Goal: Task Accomplishment & Management: Complete application form

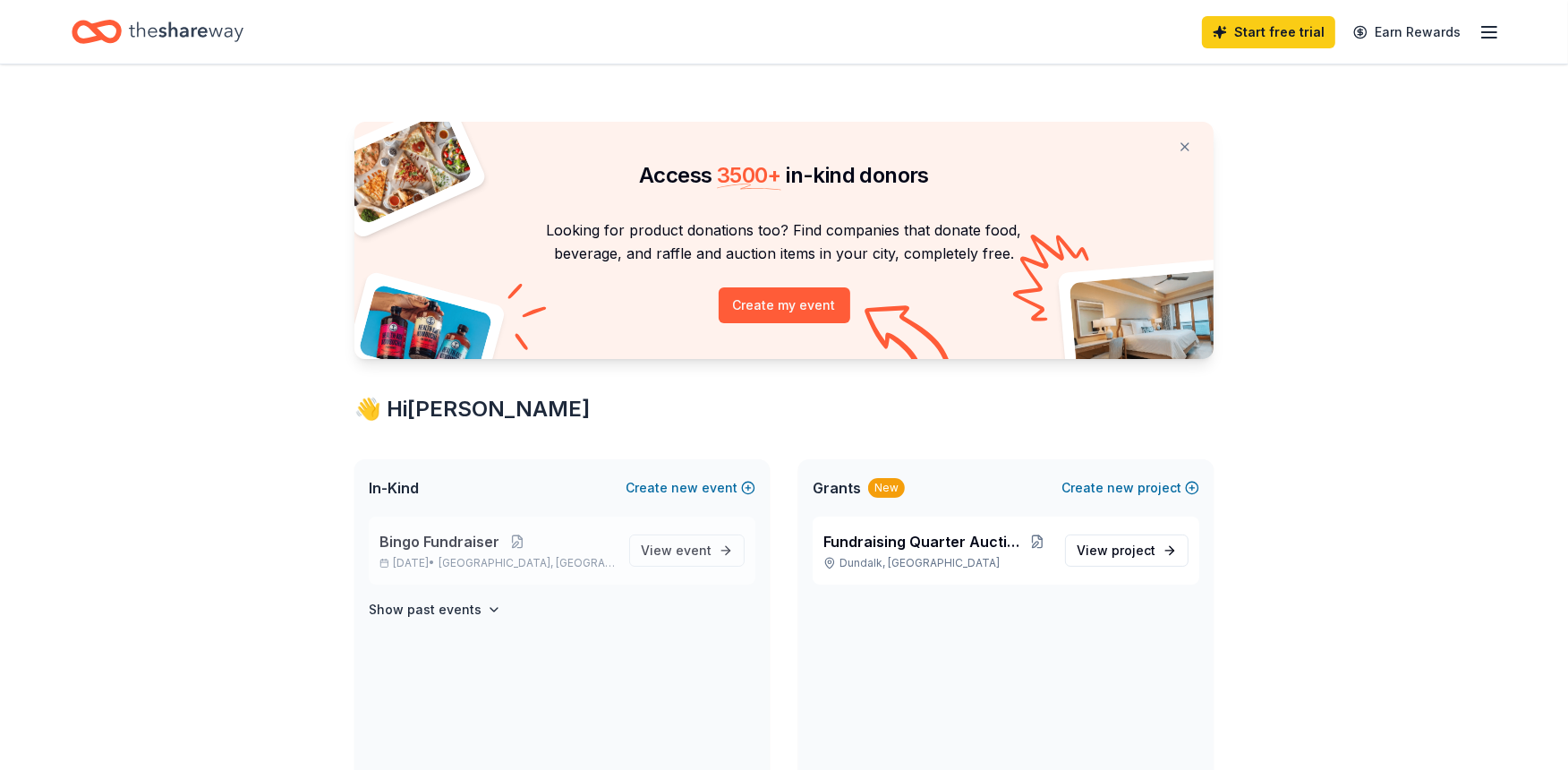
click at [497, 550] on p "Bingo Fundraiser" at bounding box center [497, 542] width 235 height 21
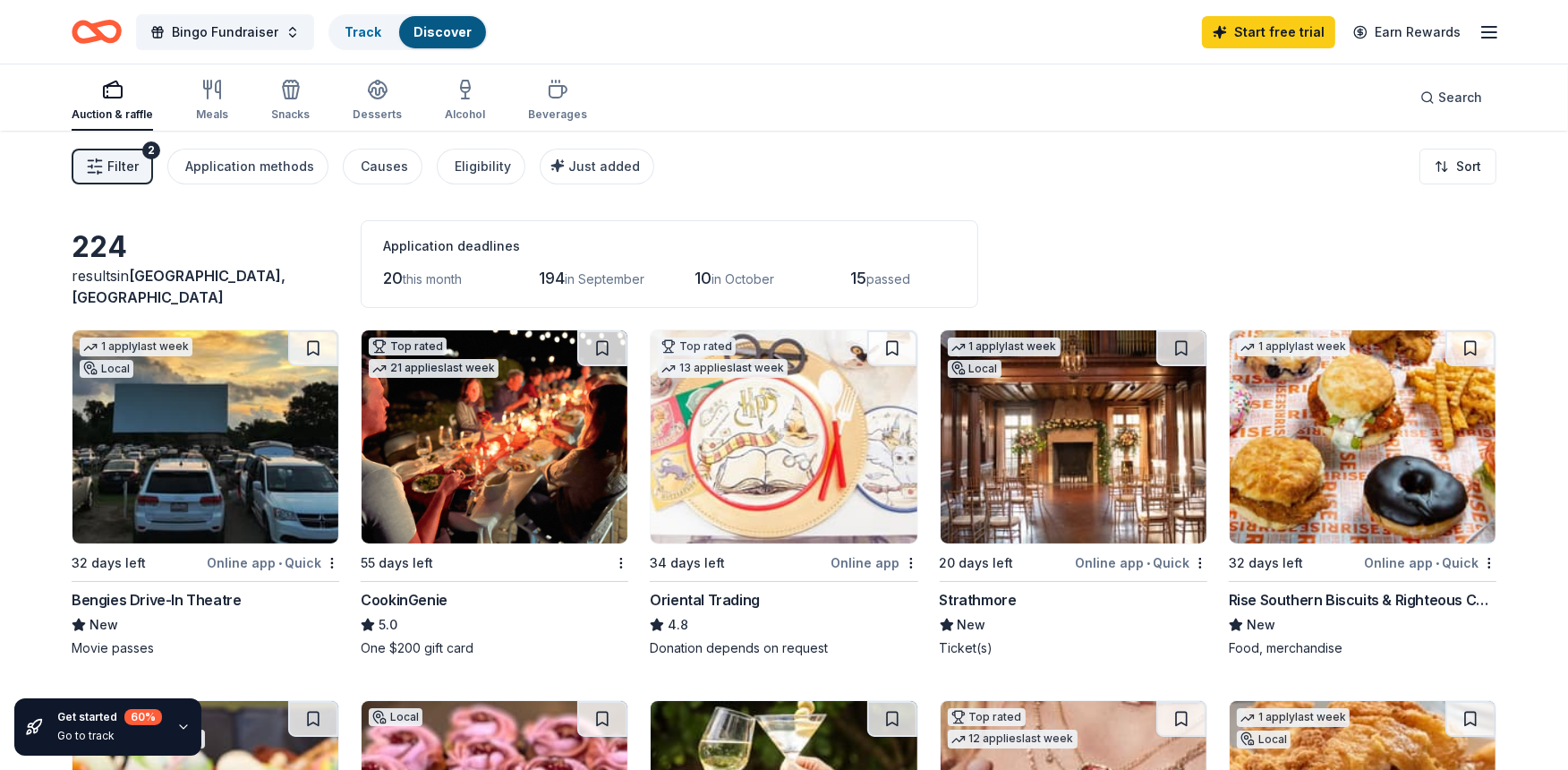
drag, startPoint x: 515, startPoint y: 20, endPoint x: 440, endPoint y: 21, distance: 75.0
click at [452, 20] on div "Bingo Fundraiser Track Discover Start free trial Earn Rewards" at bounding box center [784, 31] width 1425 height 42
click at [222, 36] on span "Bingo Fundraiser" at bounding box center [225, 32] width 107 height 21
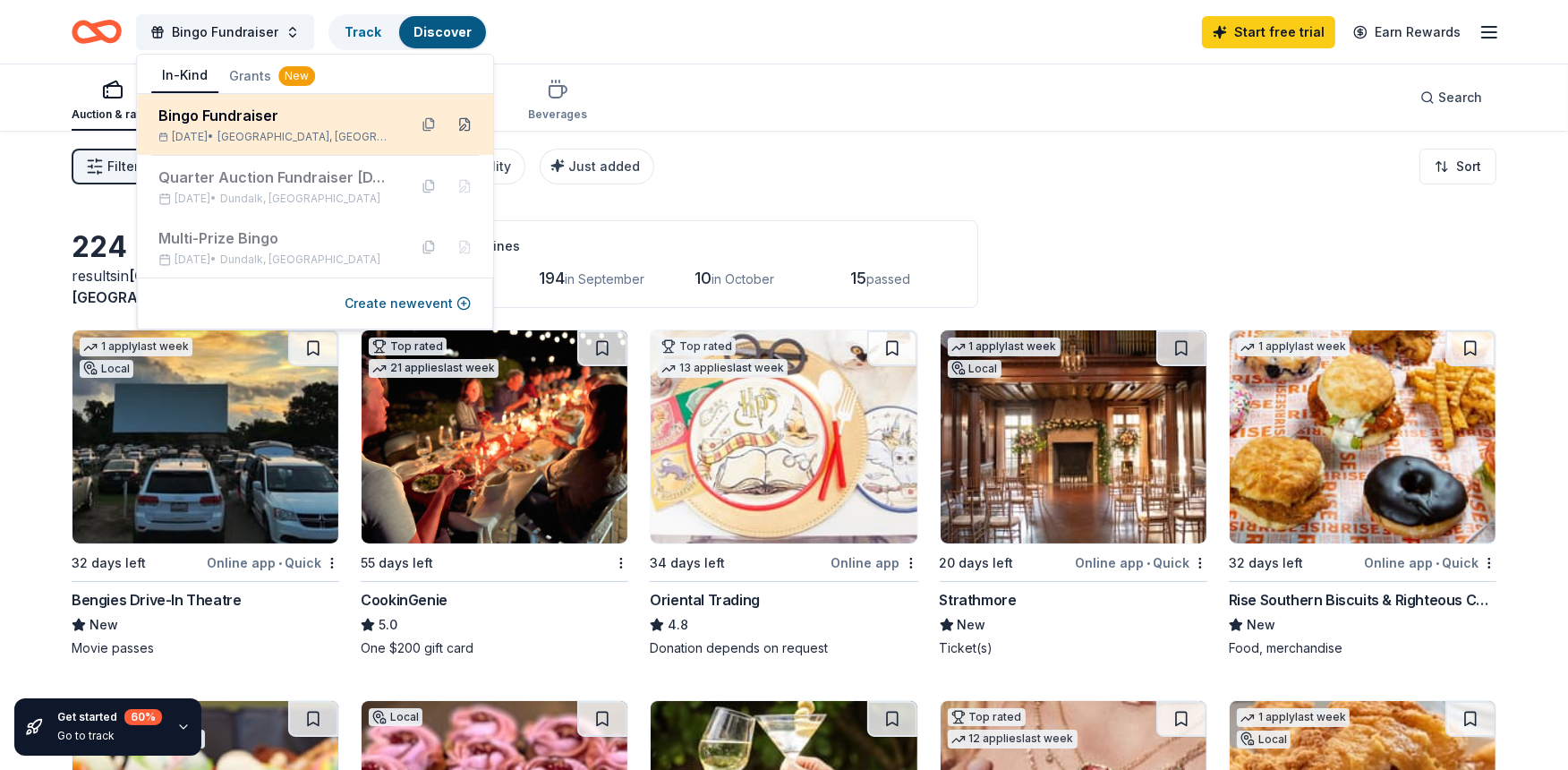
click at [465, 119] on button at bounding box center [465, 124] width 29 height 29
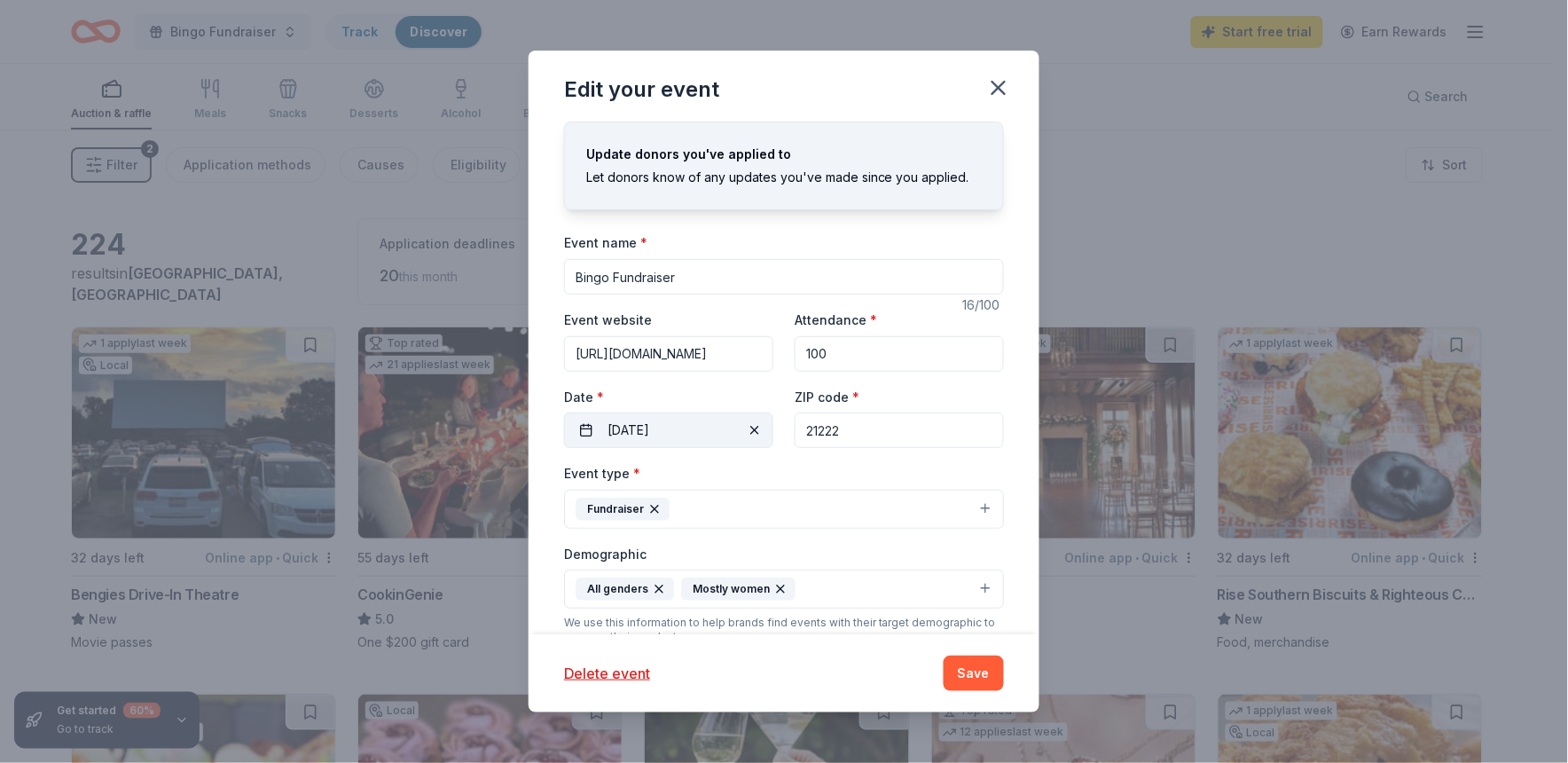
click at [716, 426] on button "10/19/2025" at bounding box center [669, 430] width 210 height 36
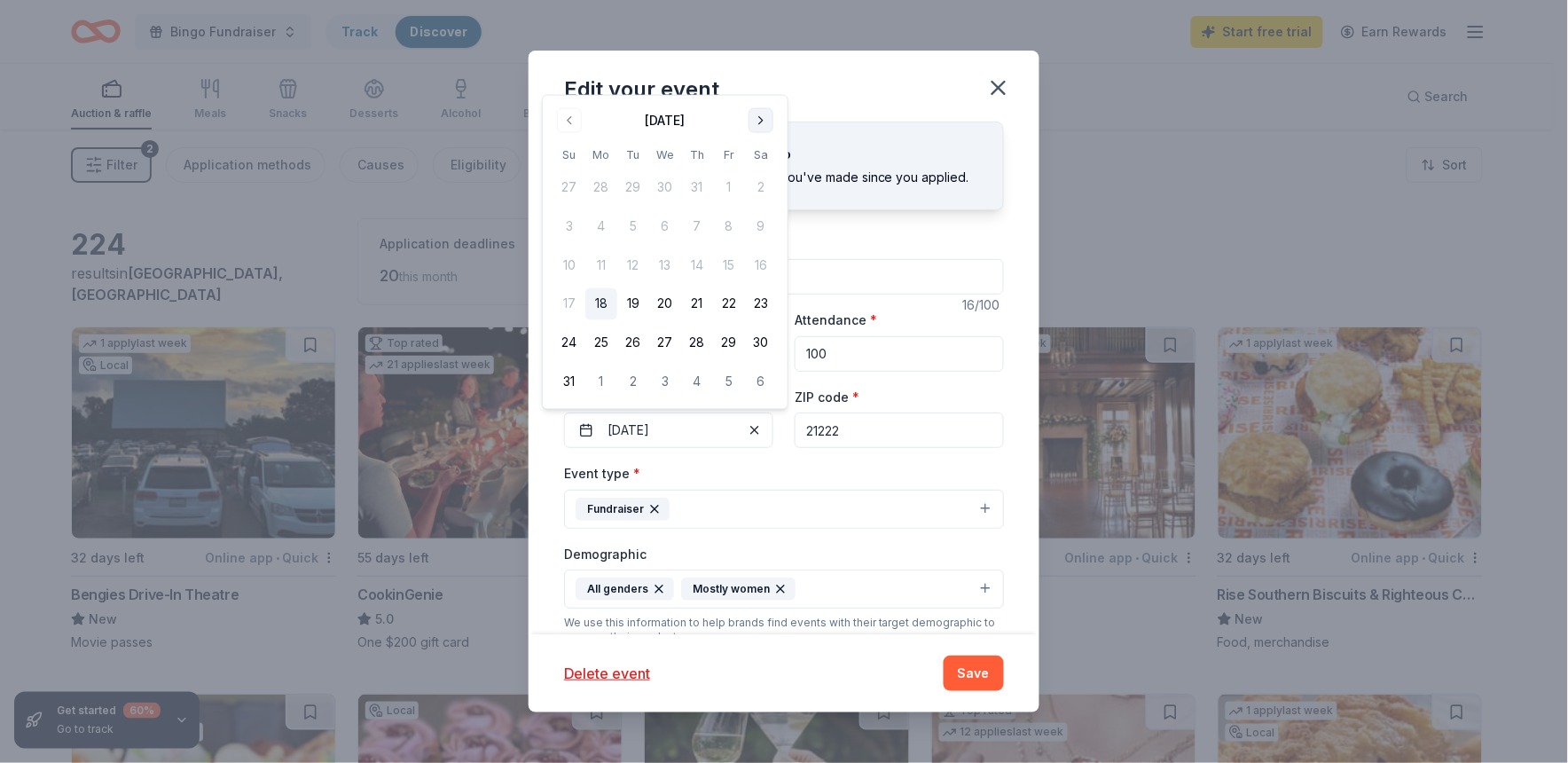
click at [763, 117] on button "Go to next month" at bounding box center [761, 120] width 25 height 25
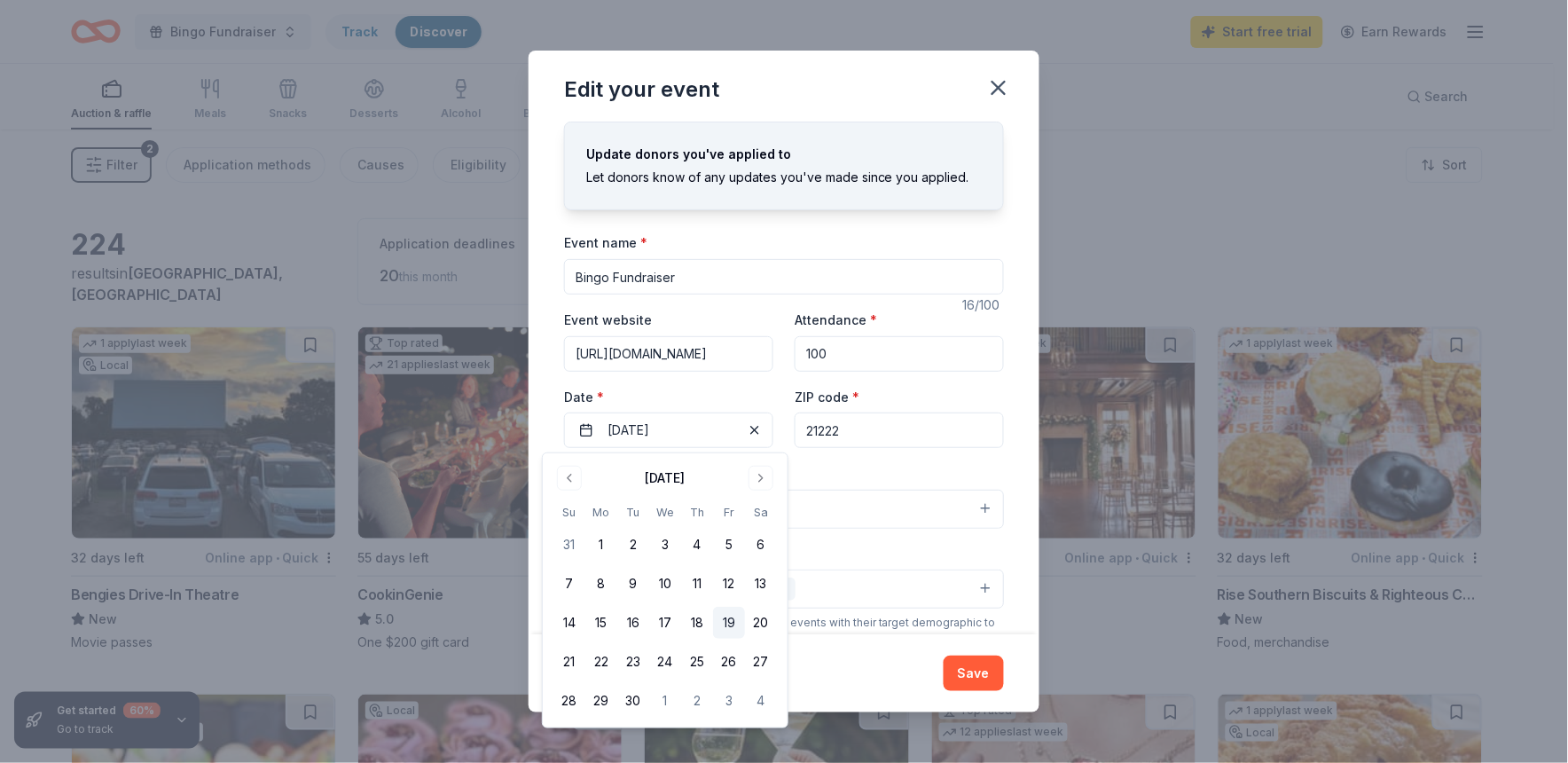
click at [725, 619] on button "19" at bounding box center [728, 623] width 32 height 32
click at [971, 670] on button "Save" at bounding box center [974, 673] width 61 height 36
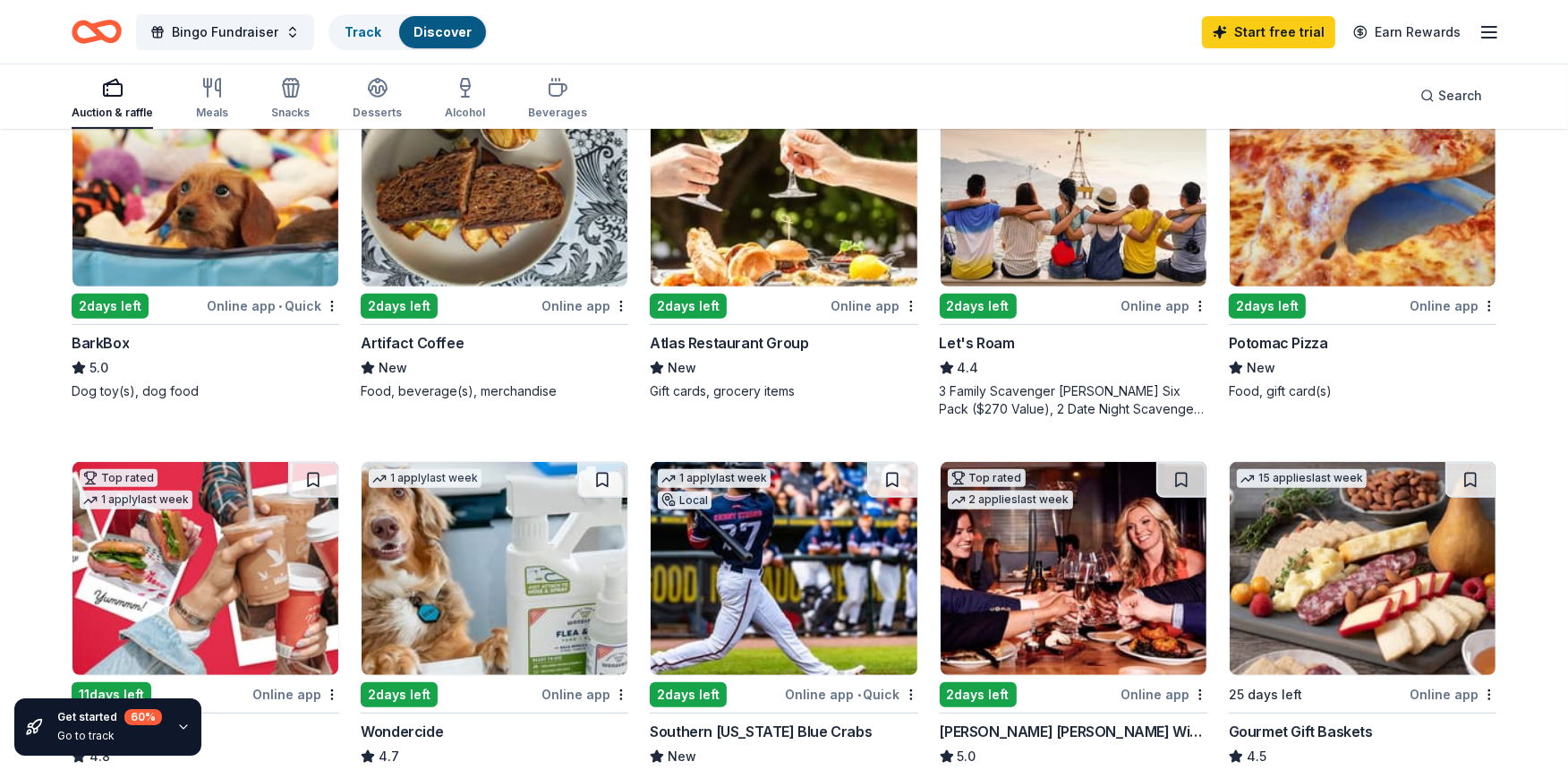
scroll to position [695, 0]
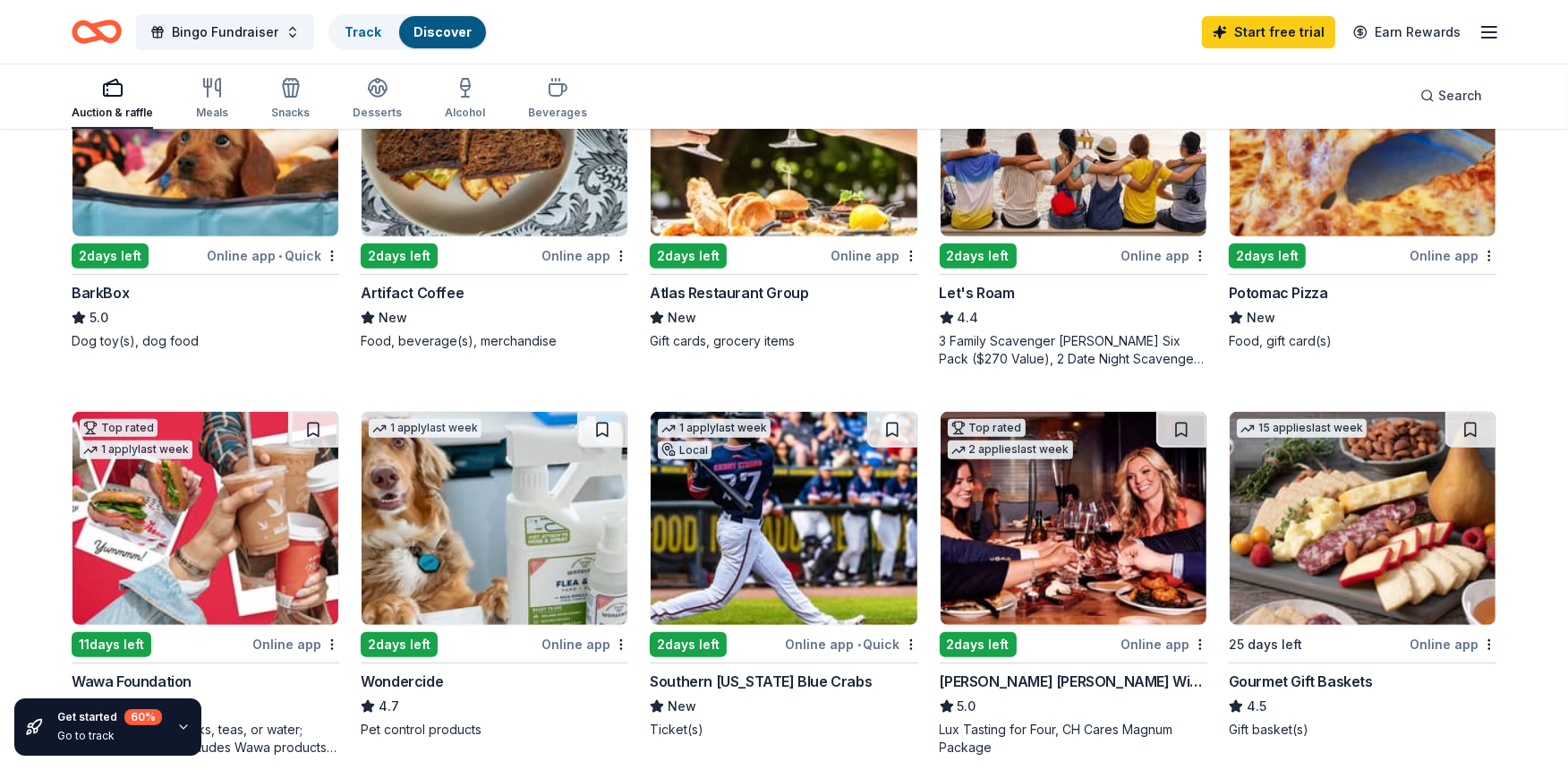
click at [110, 292] on div "BarkBox" at bounding box center [100, 292] width 57 height 21
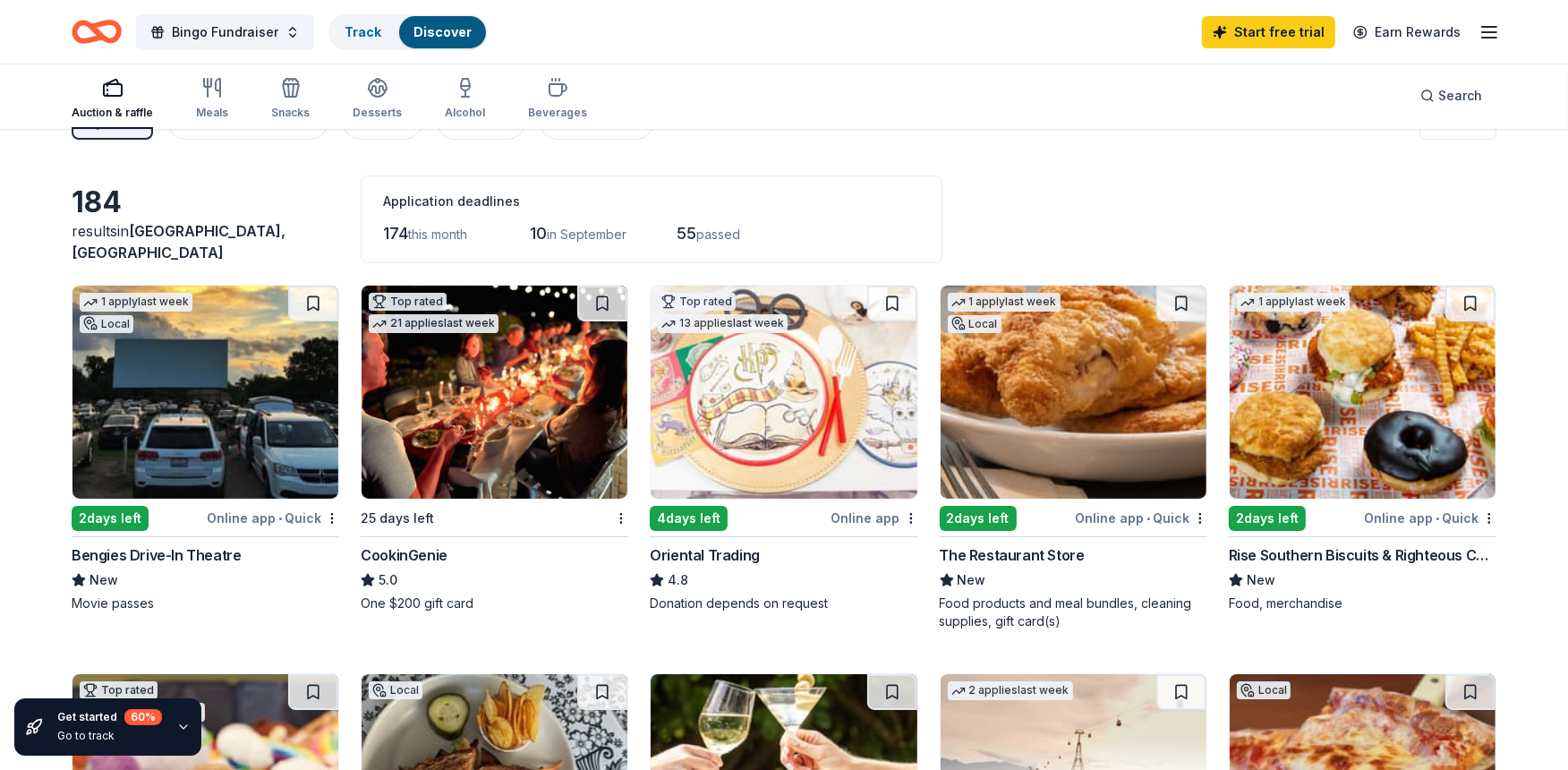
scroll to position [0, 0]
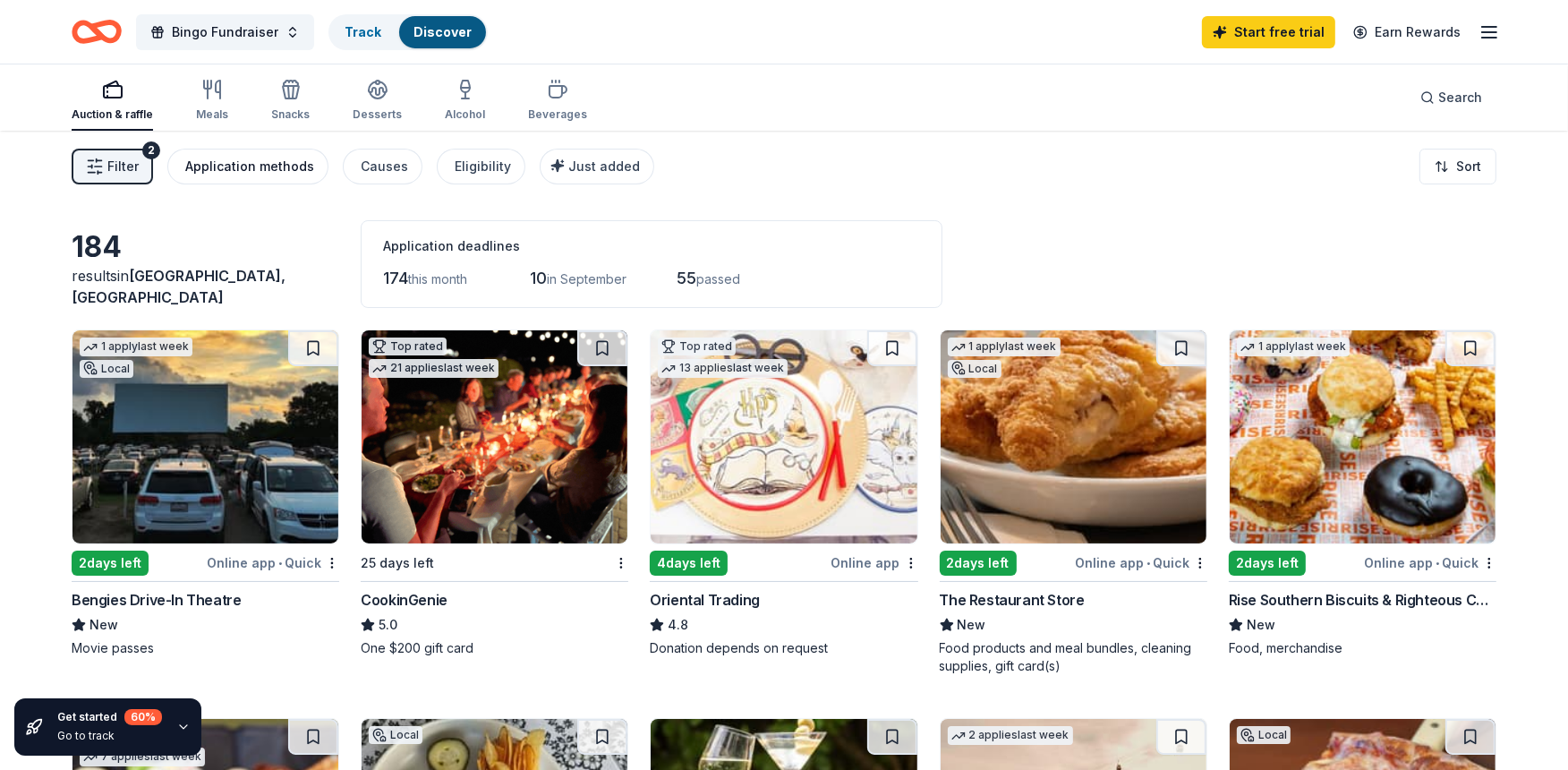
click at [253, 161] on div "Application methods" at bounding box center [250, 166] width 129 height 21
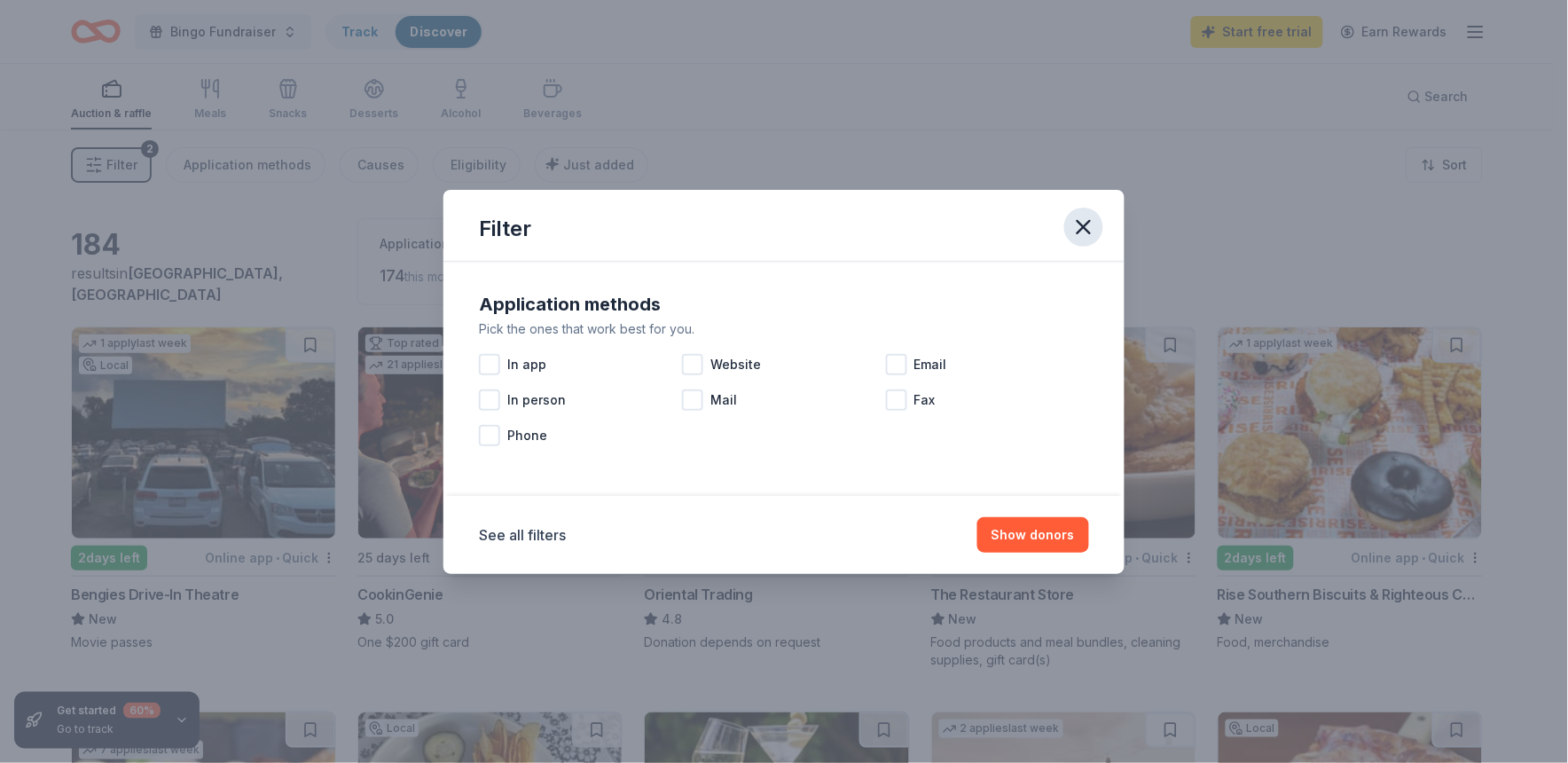
click at [1087, 223] on icon "button" at bounding box center [1084, 227] width 25 height 25
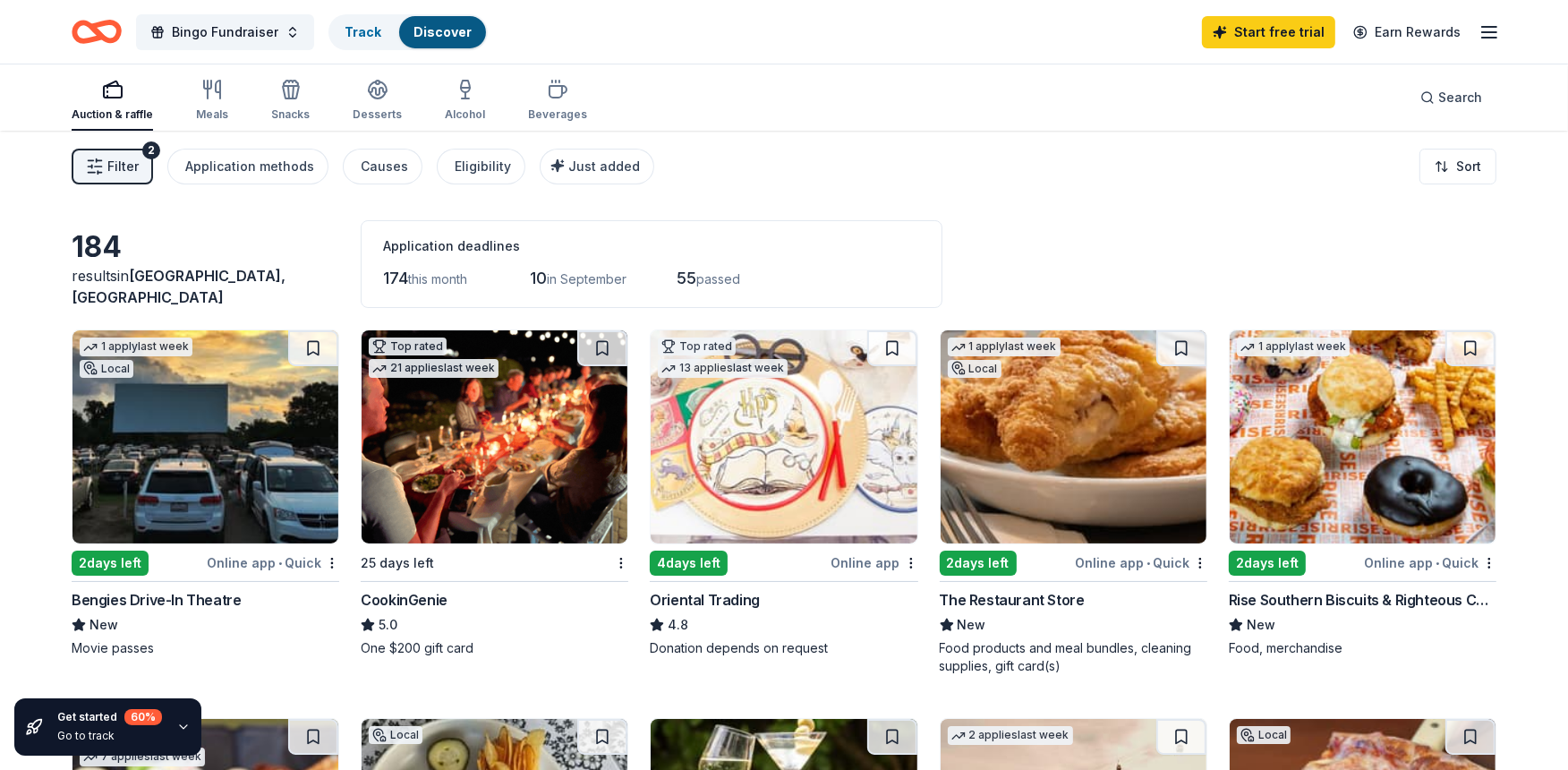
click at [123, 99] on div "button" at bounding box center [113, 89] width 82 height 21
click at [684, 559] on div "4 days left" at bounding box center [688, 563] width 78 height 25
click at [367, 24] on link "Track" at bounding box center [363, 32] width 37 height 16
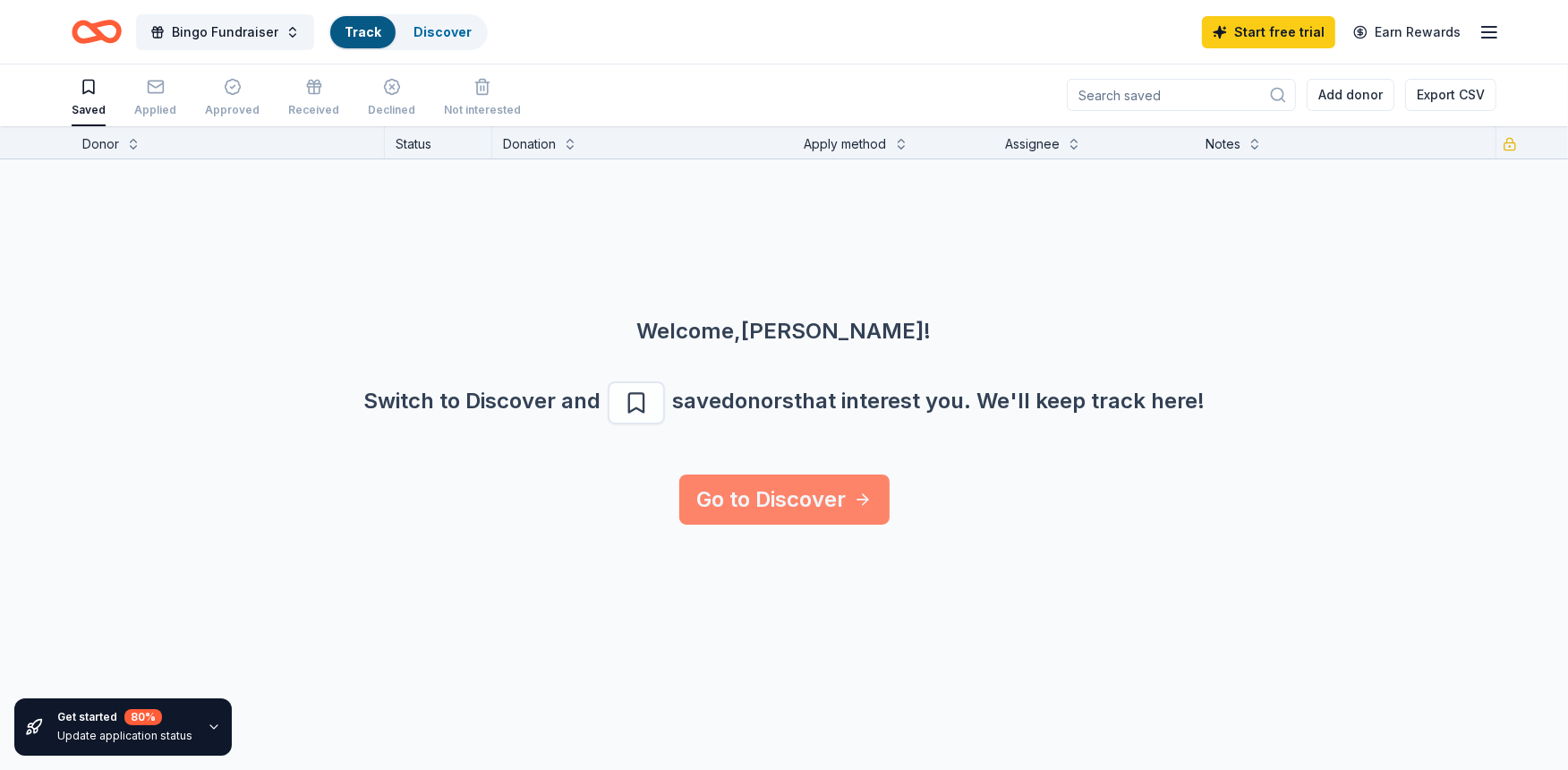
click at [766, 499] on link "Go to Discover" at bounding box center [784, 500] width 211 height 50
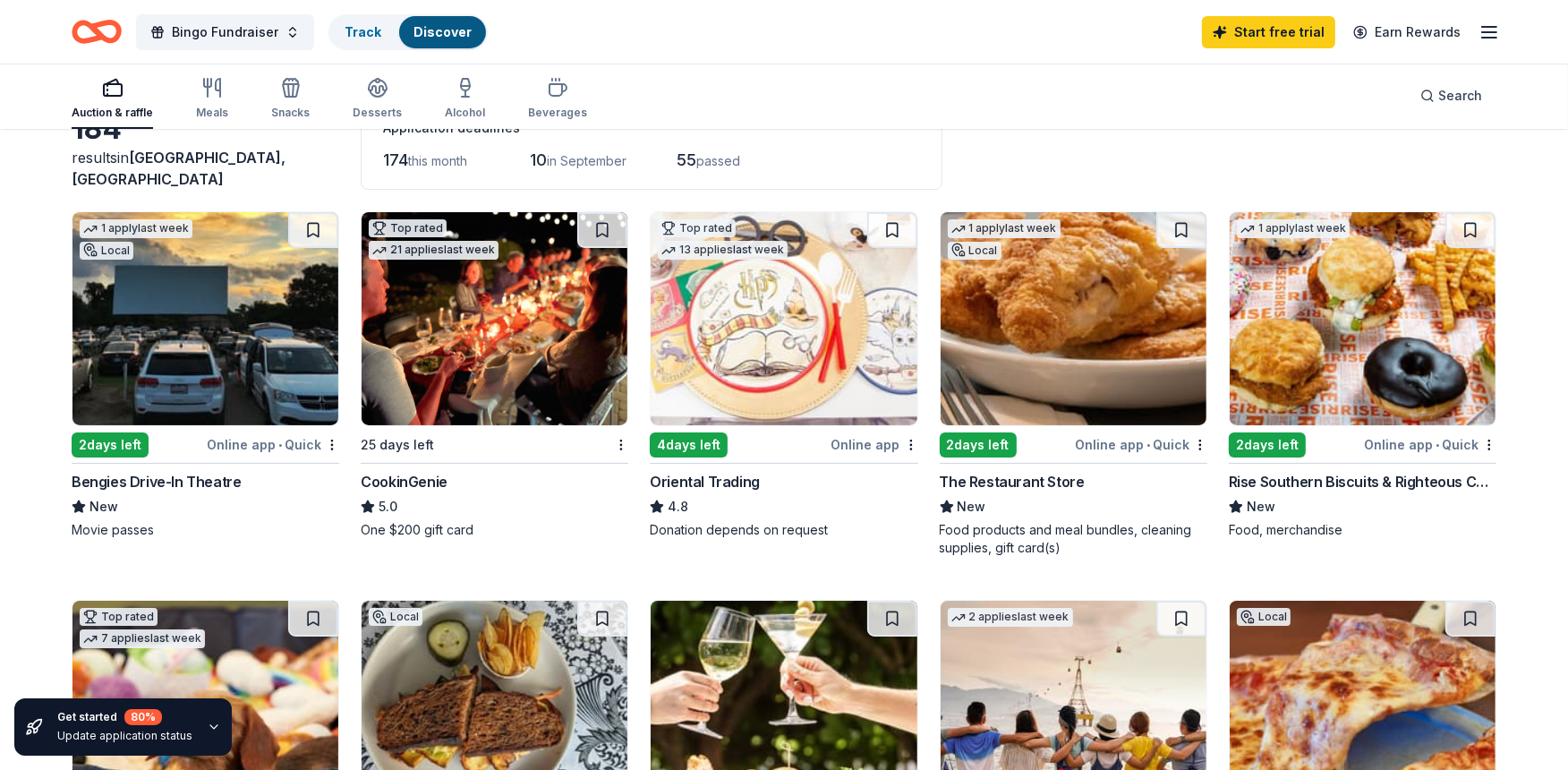
scroll to position [99, 0]
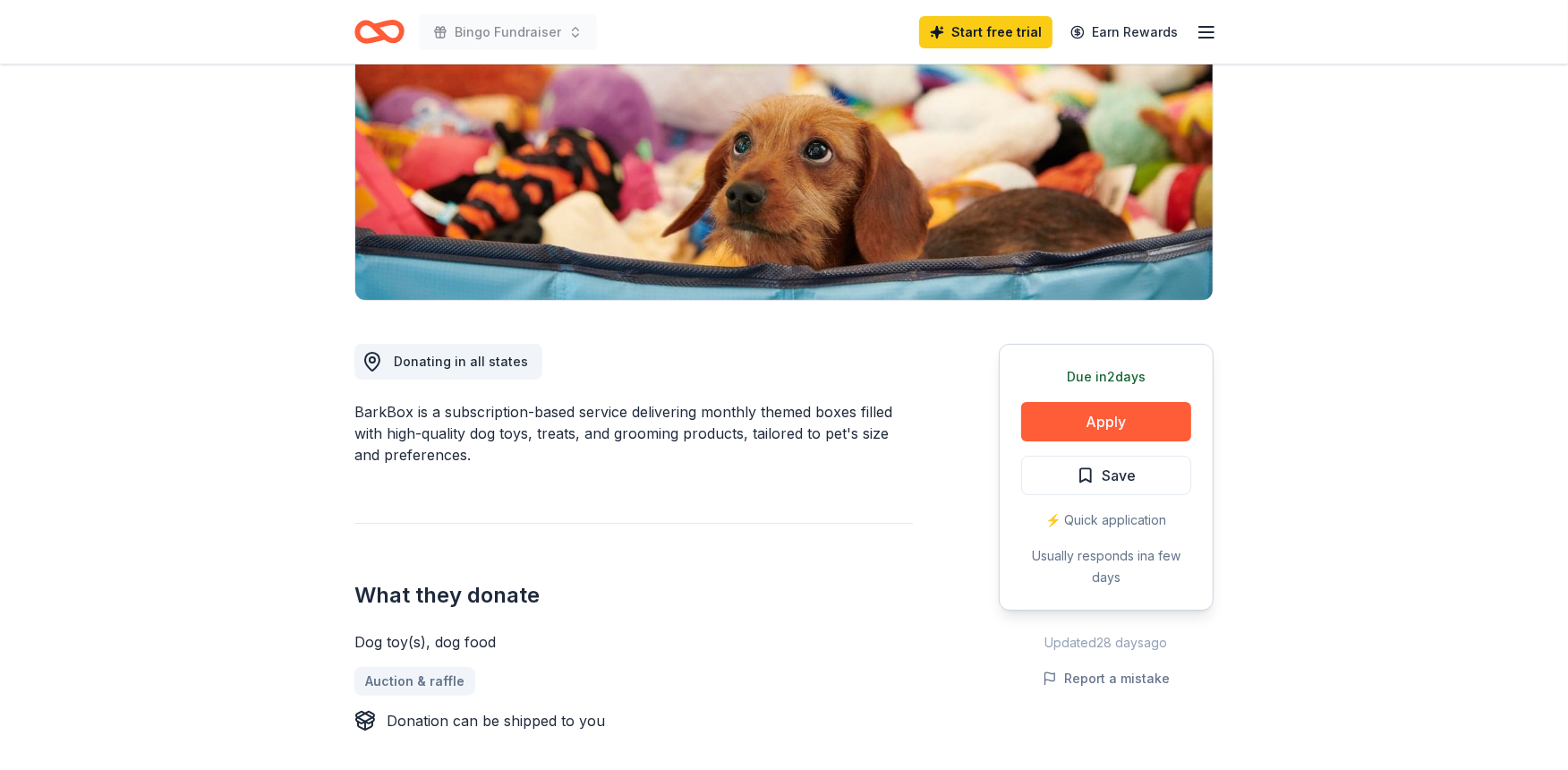
scroll to position [298, 0]
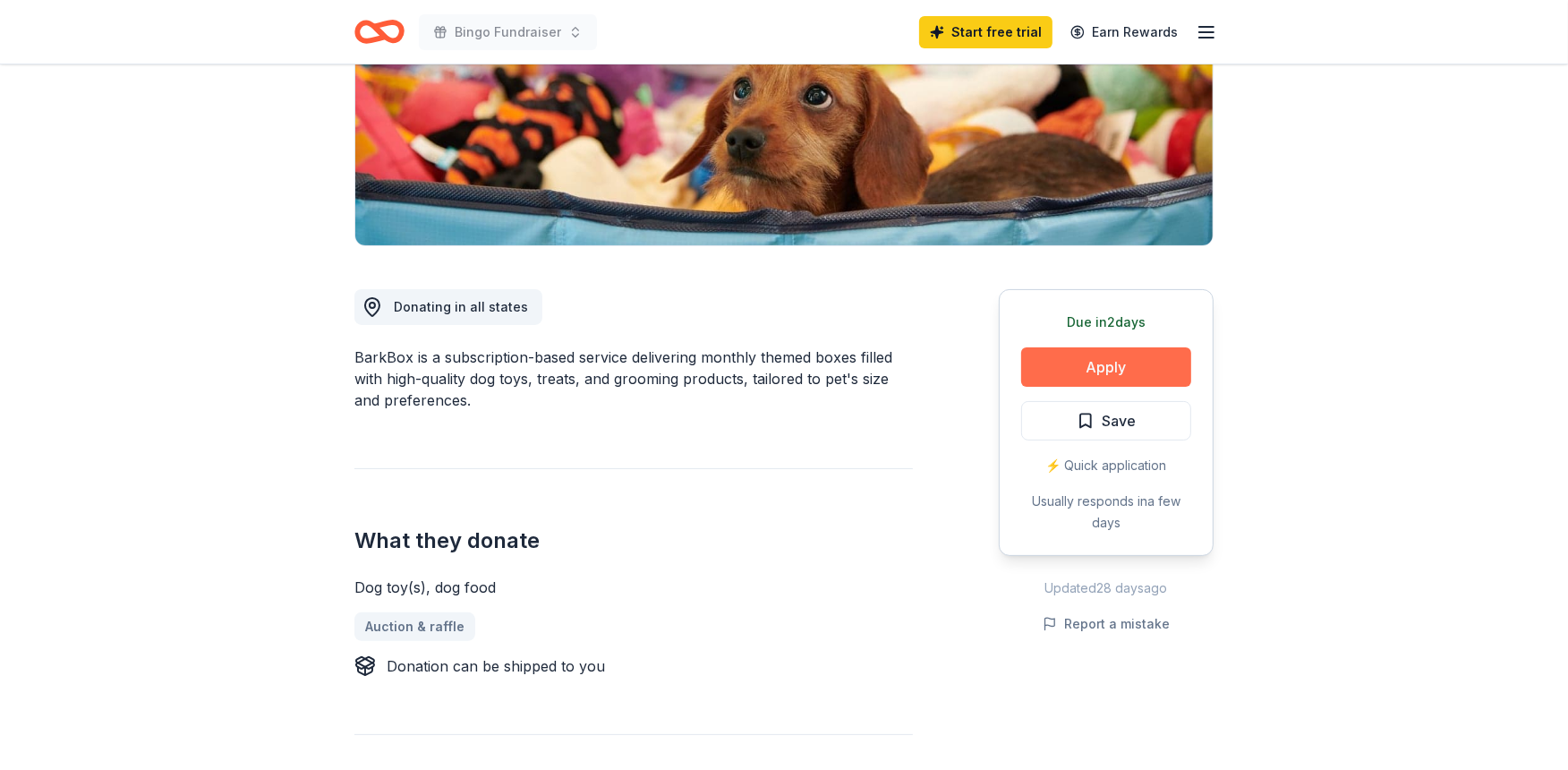
click at [1103, 358] on button "Apply" at bounding box center [1106, 367] width 170 height 40
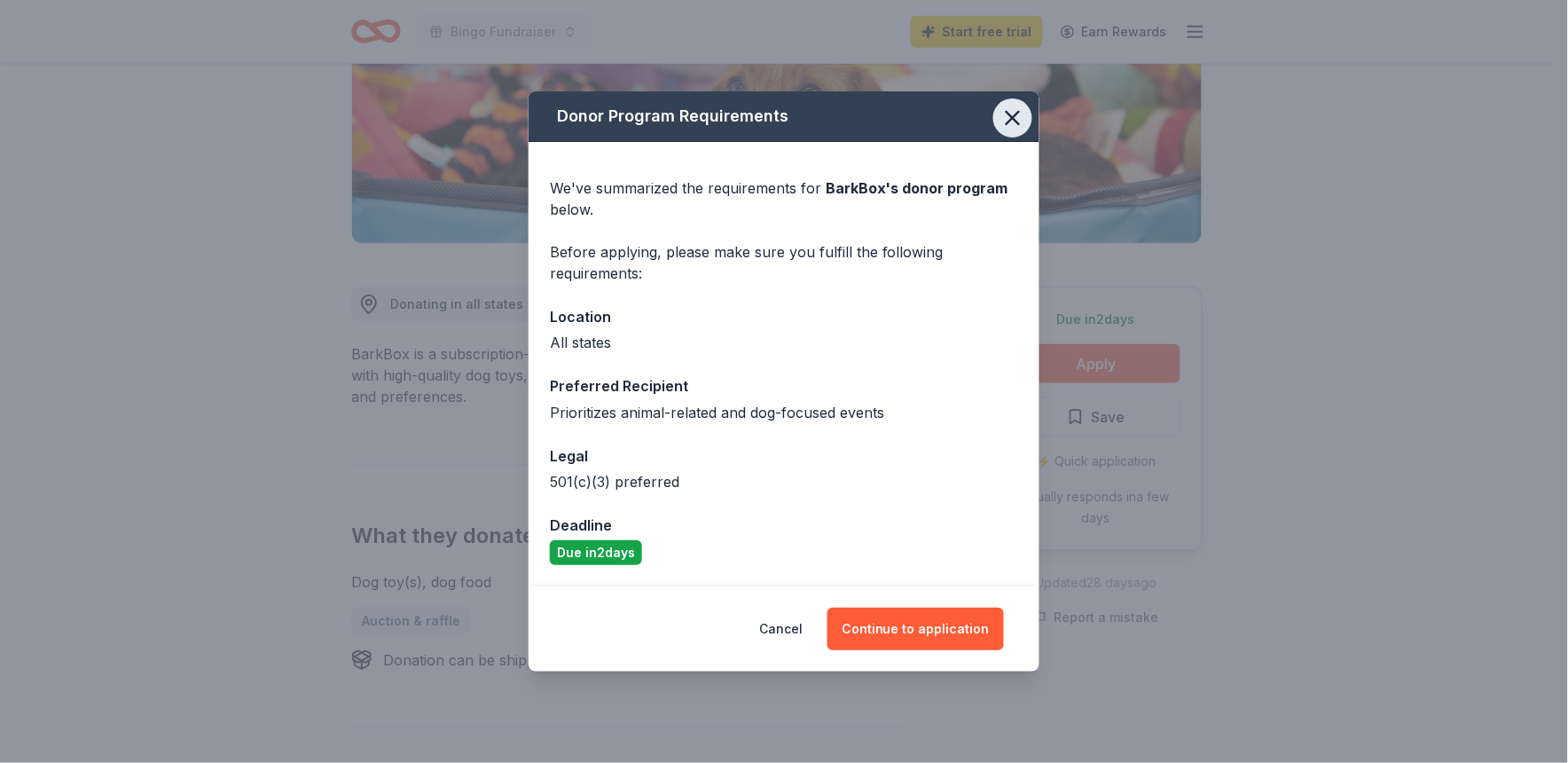
click at [1017, 111] on icon "button" at bounding box center [1013, 118] width 25 height 25
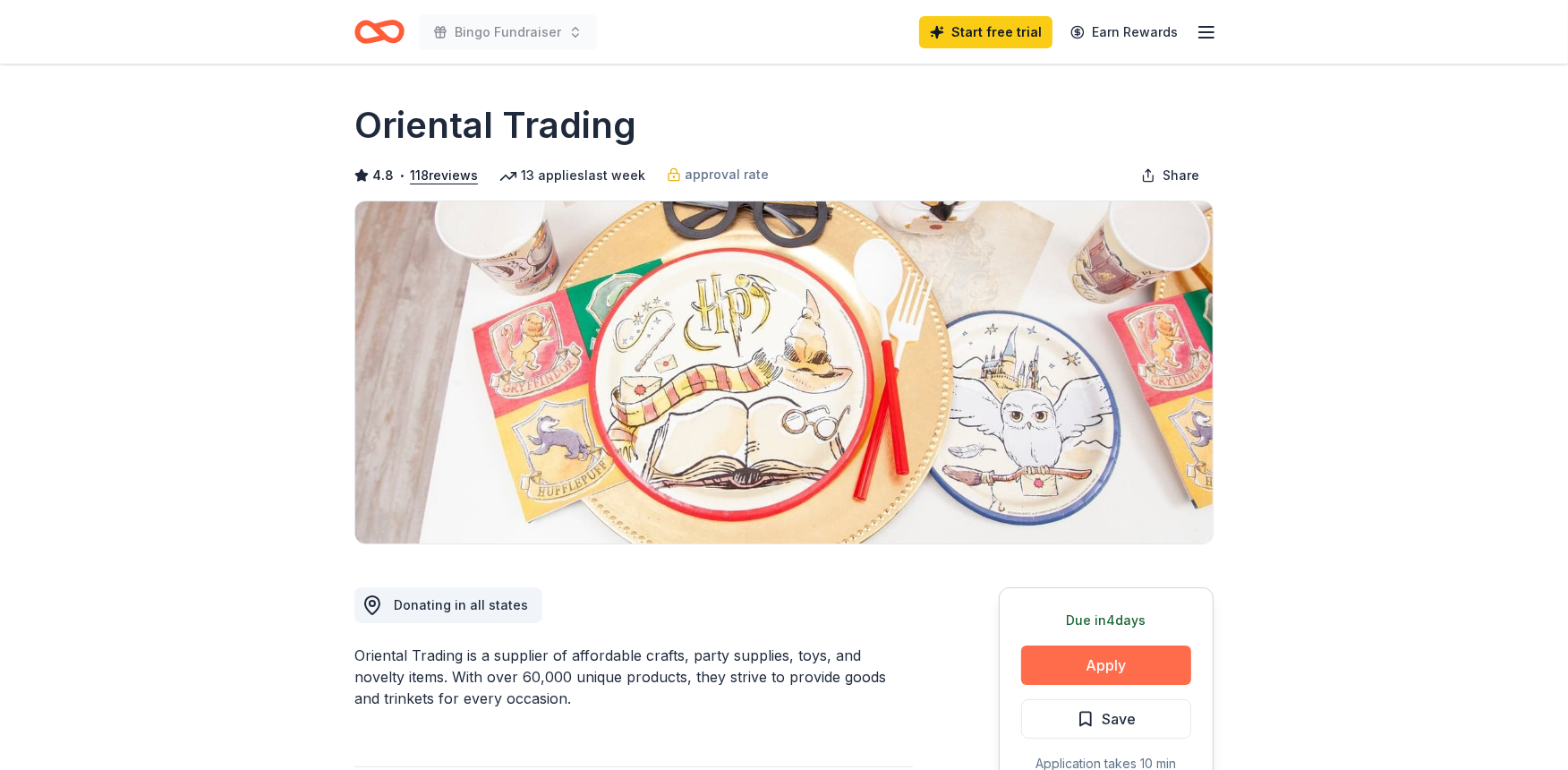
click at [1120, 653] on button "Apply" at bounding box center [1106, 665] width 170 height 40
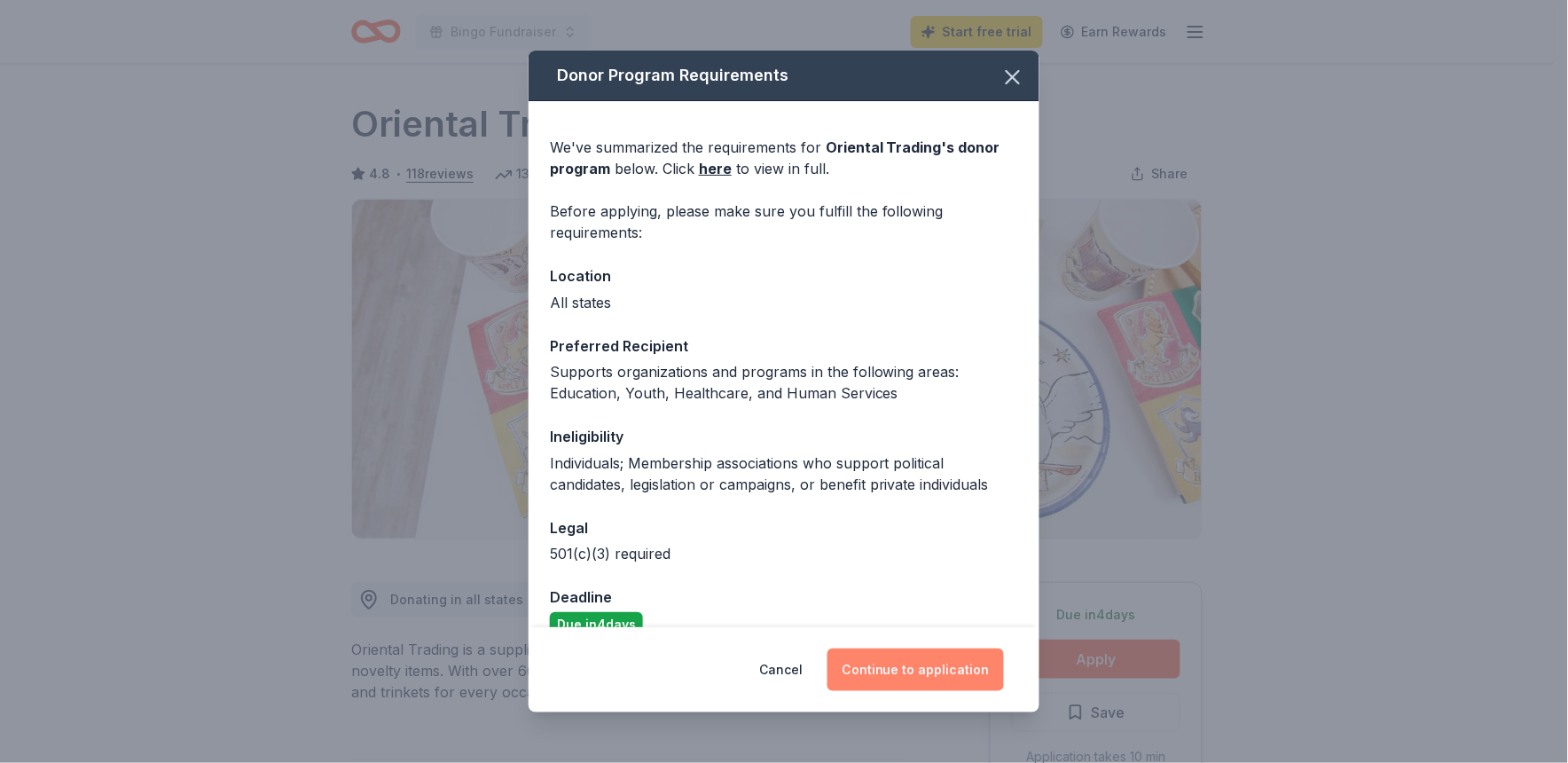
click at [857, 665] on button "Continue to application" at bounding box center [915, 670] width 176 height 42
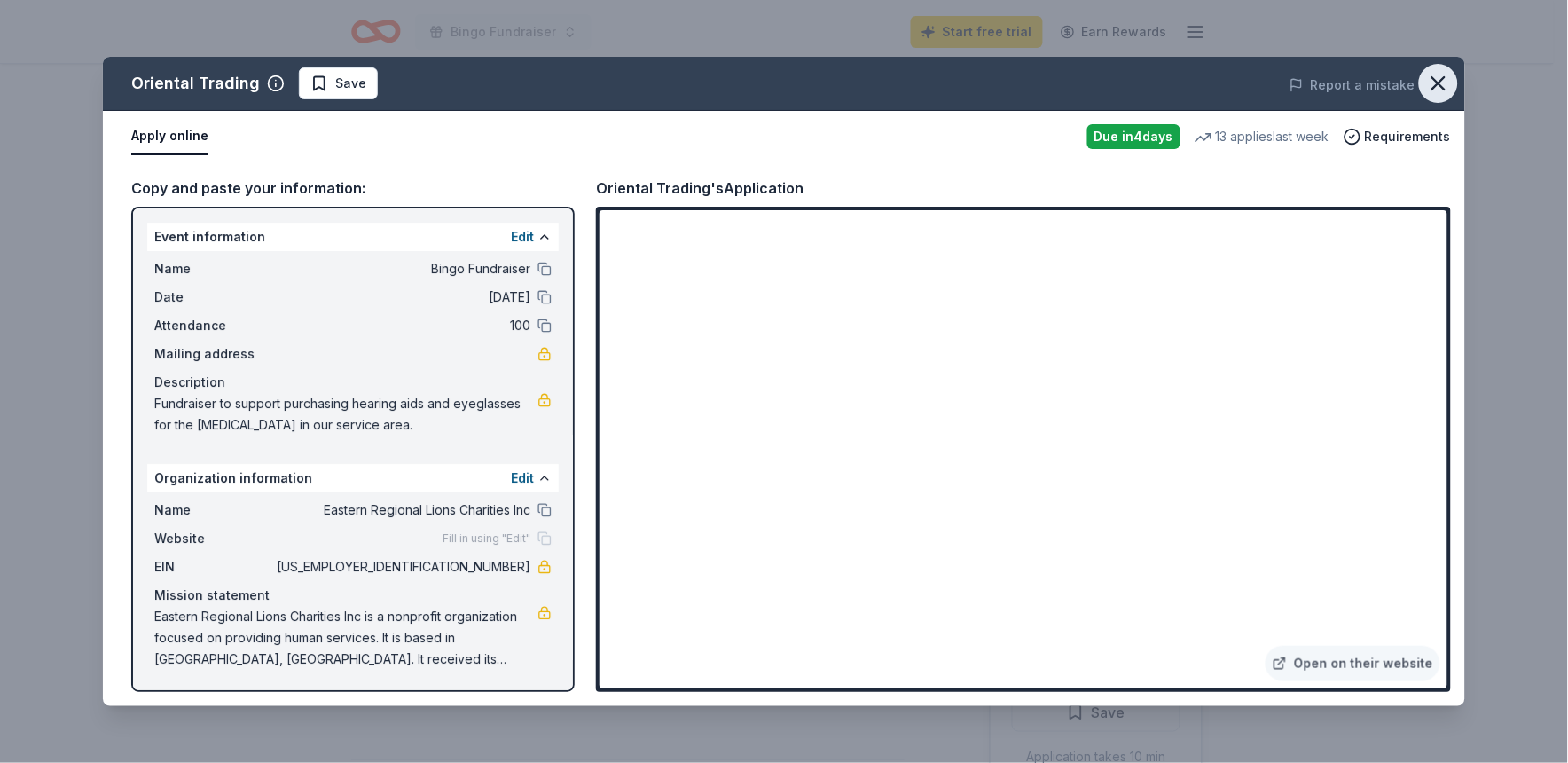
click at [1433, 89] on icon "button" at bounding box center [1438, 83] width 13 height 13
